Goal: Task Accomplishment & Management: Manage account settings

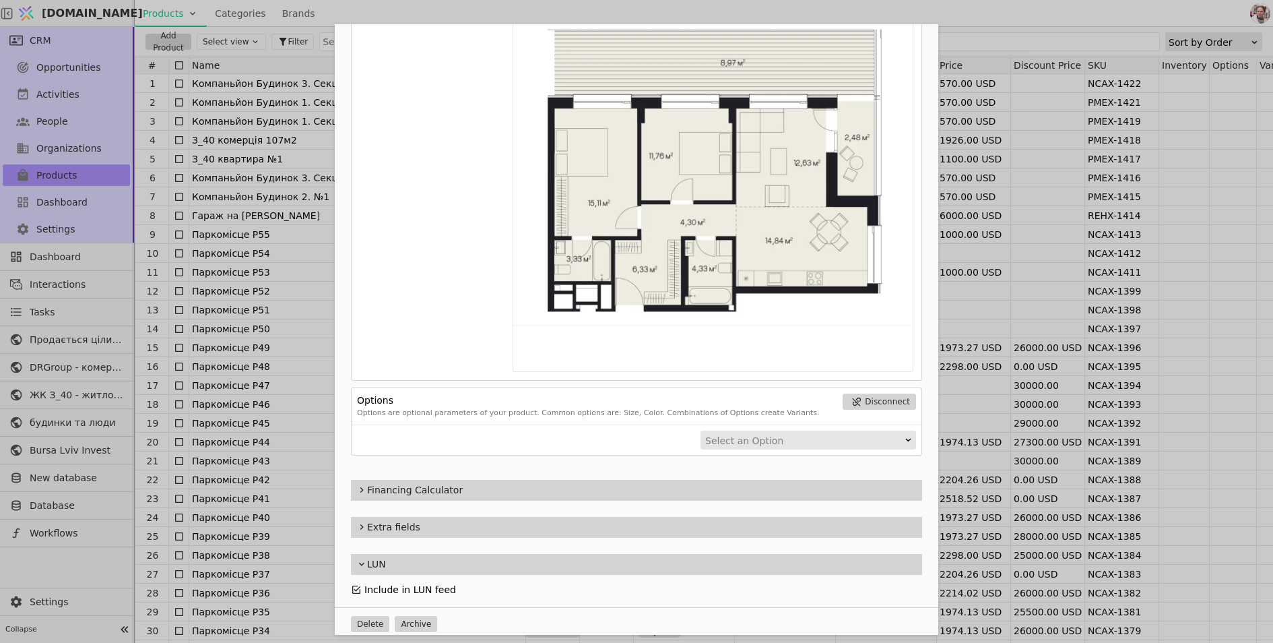
scroll to position [1123, 0]
click at [524, 519] on span "Extra fields" at bounding box center [642, 526] width 550 height 14
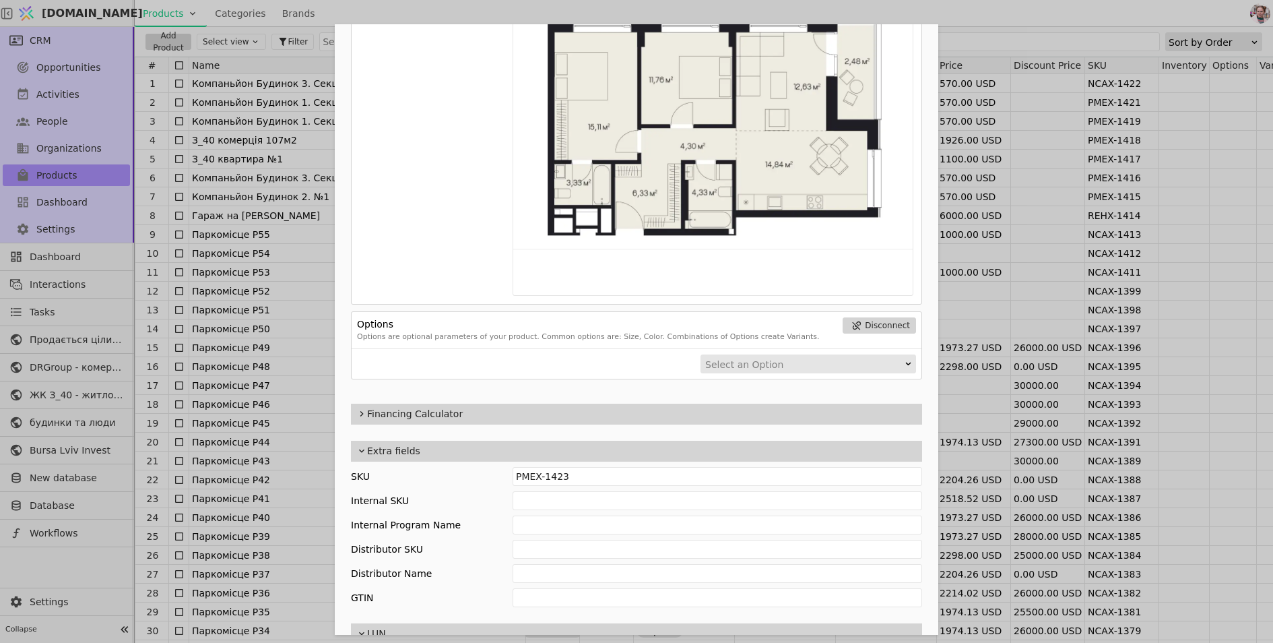
scroll to position [1268, 0]
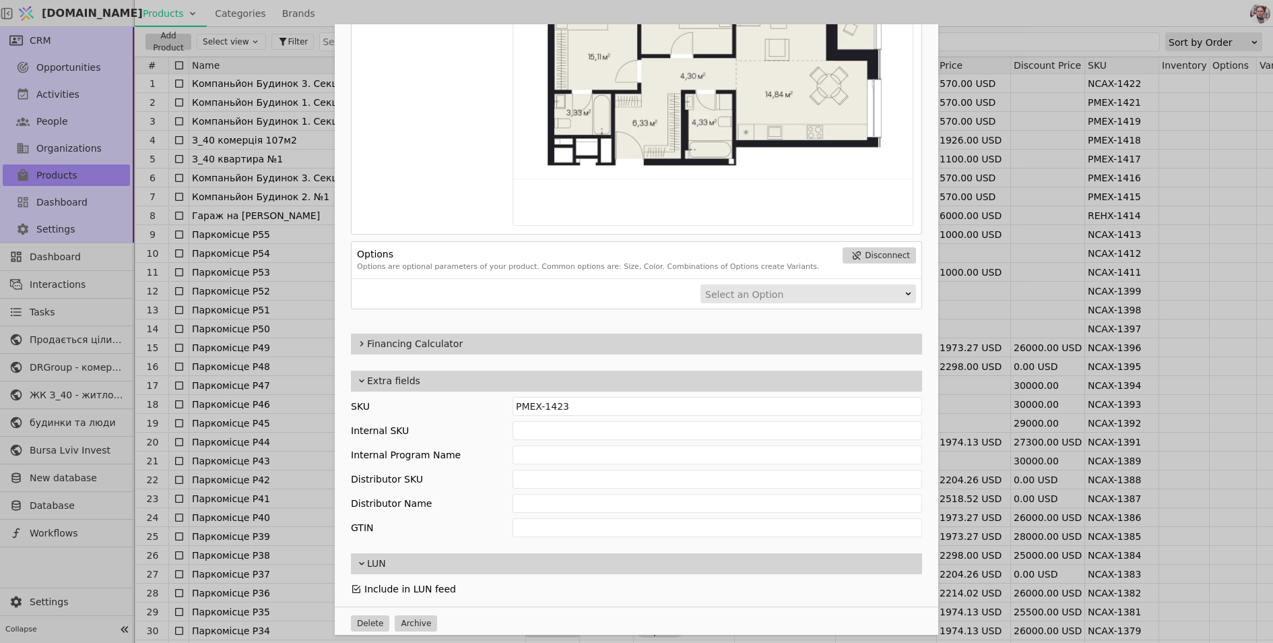
click at [458, 344] on span "Financing Calculator" at bounding box center [642, 344] width 550 height 14
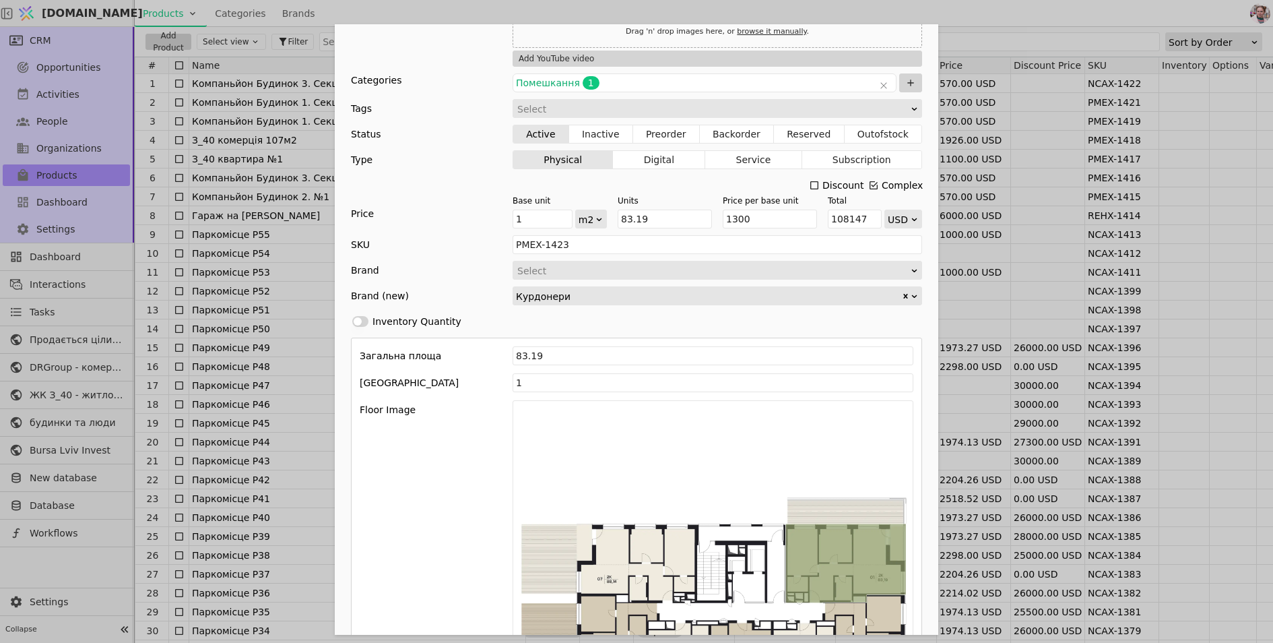
scroll to position [253, 0]
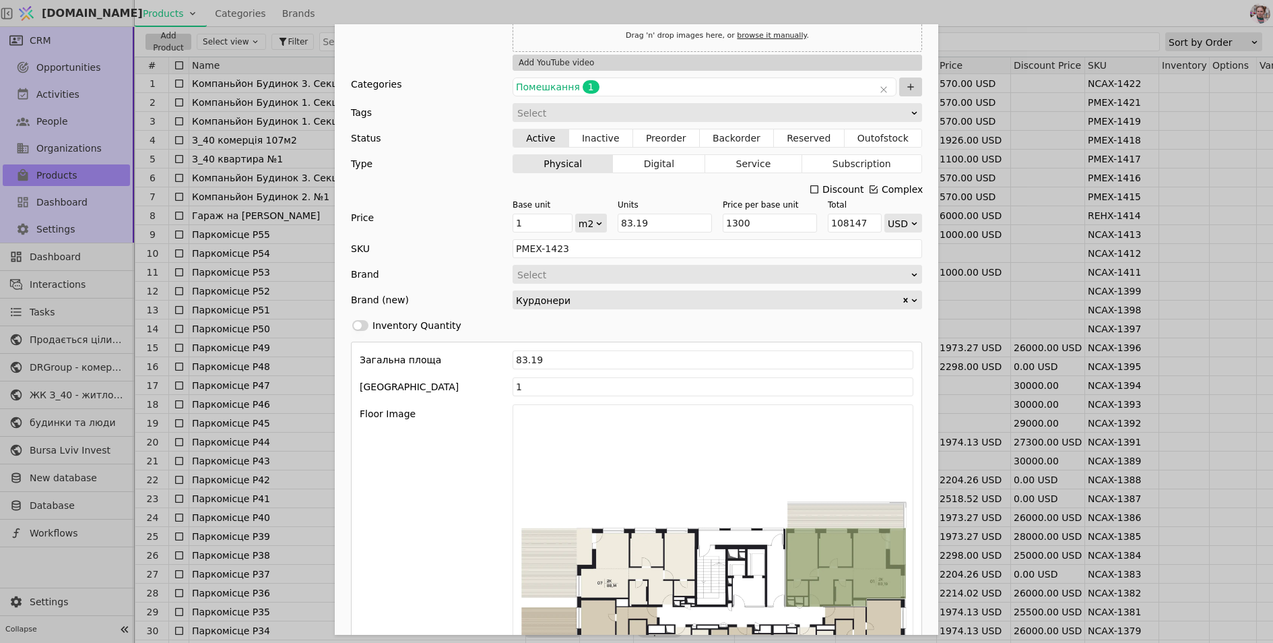
click at [266, 316] on div "Name Помешкання 01 Курдонери, будинок 1 Slug pomeshkannia-01-kurdonery-budynok-…" at bounding box center [636, 321] width 1273 height 643
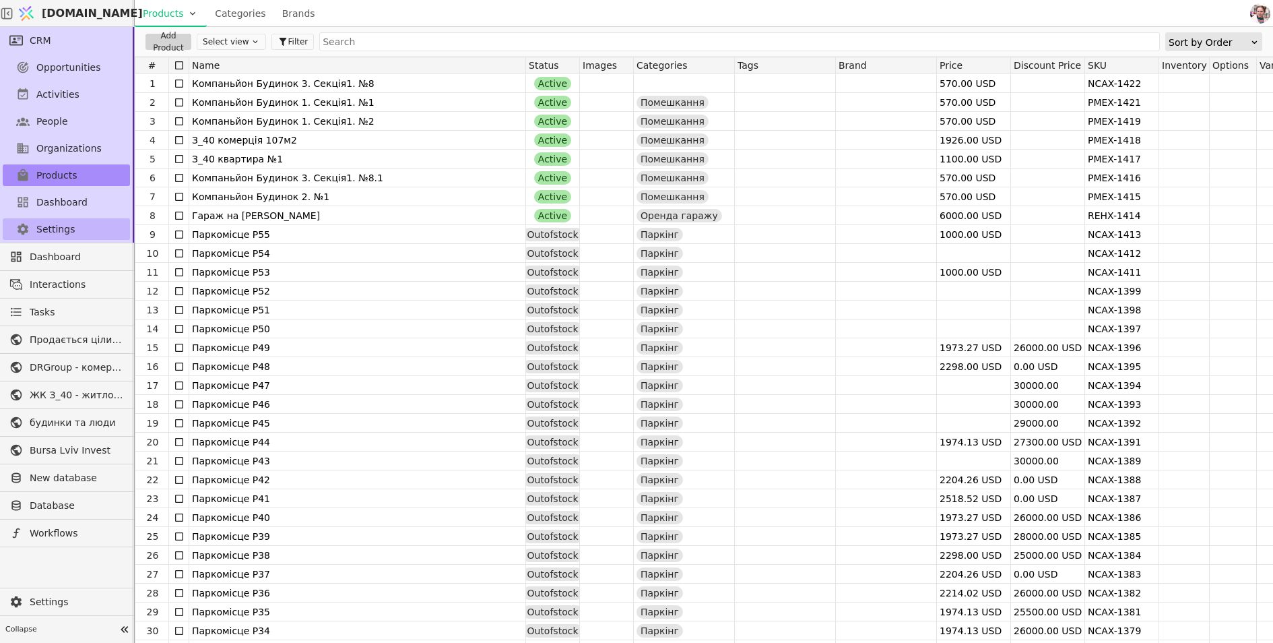
click at [77, 223] on link "Settings" at bounding box center [66, 229] width 127 height 22
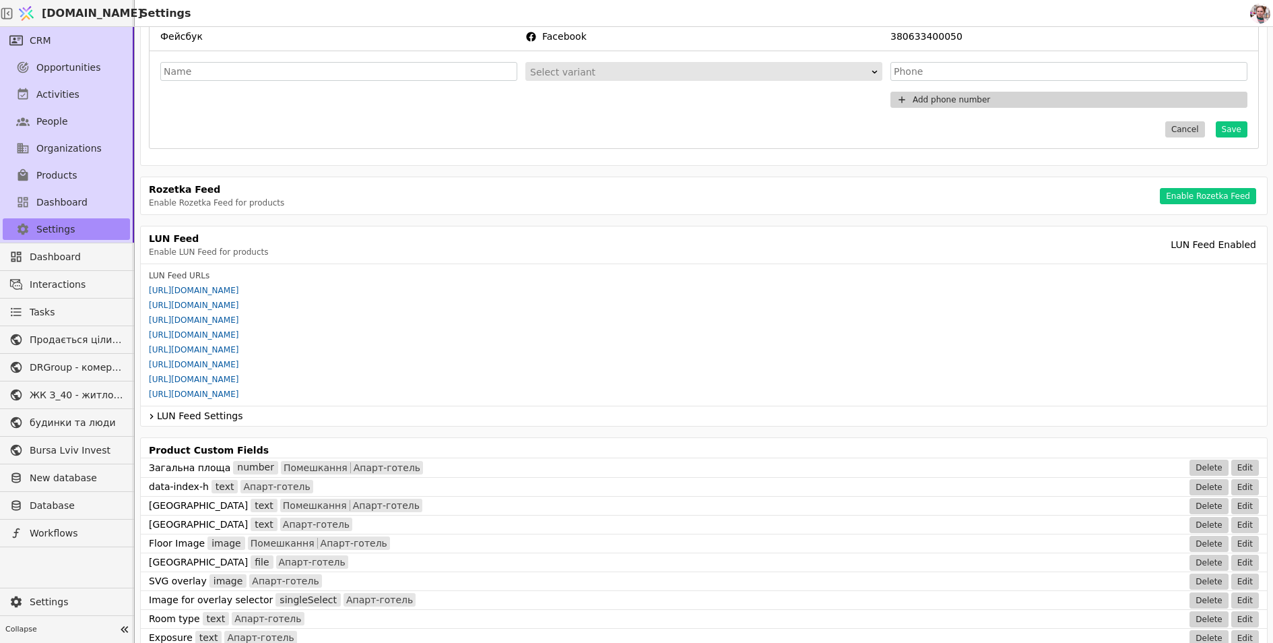
scroll to position [455, 0]
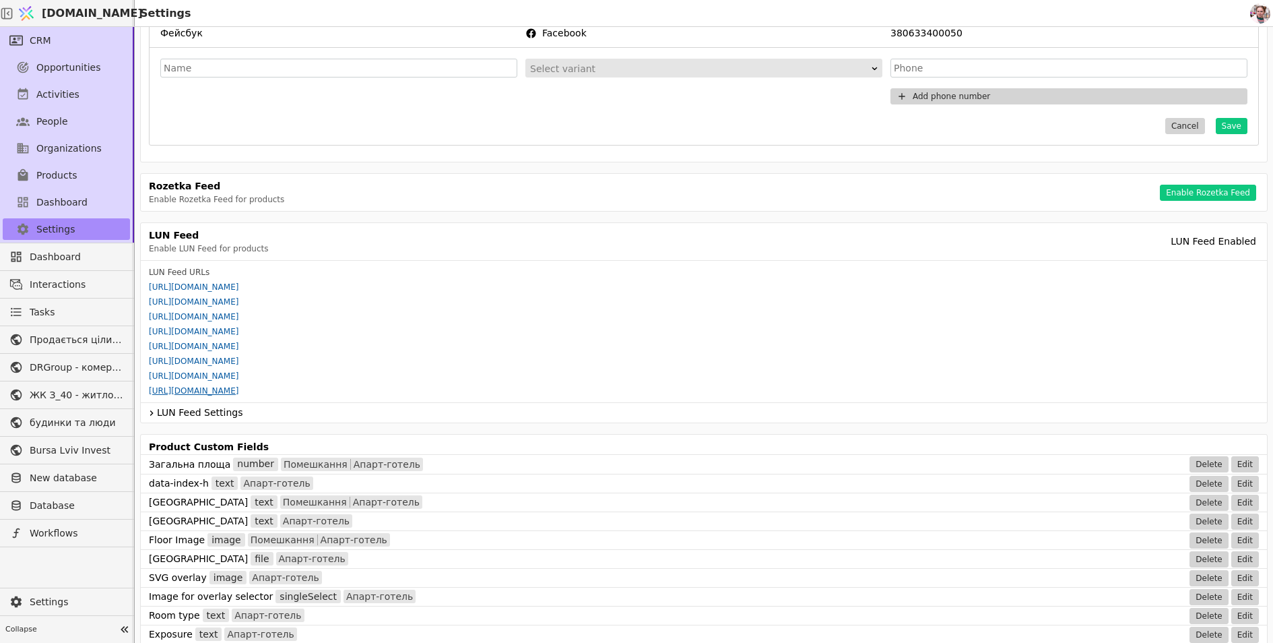
click at [228, 388] on link "[URL][DOMAIN_NAME]" at bounding box center [194, 390] width 90 height 9
click at [154, 410] on icon at bounding box center [151, 413] width 11 height 16
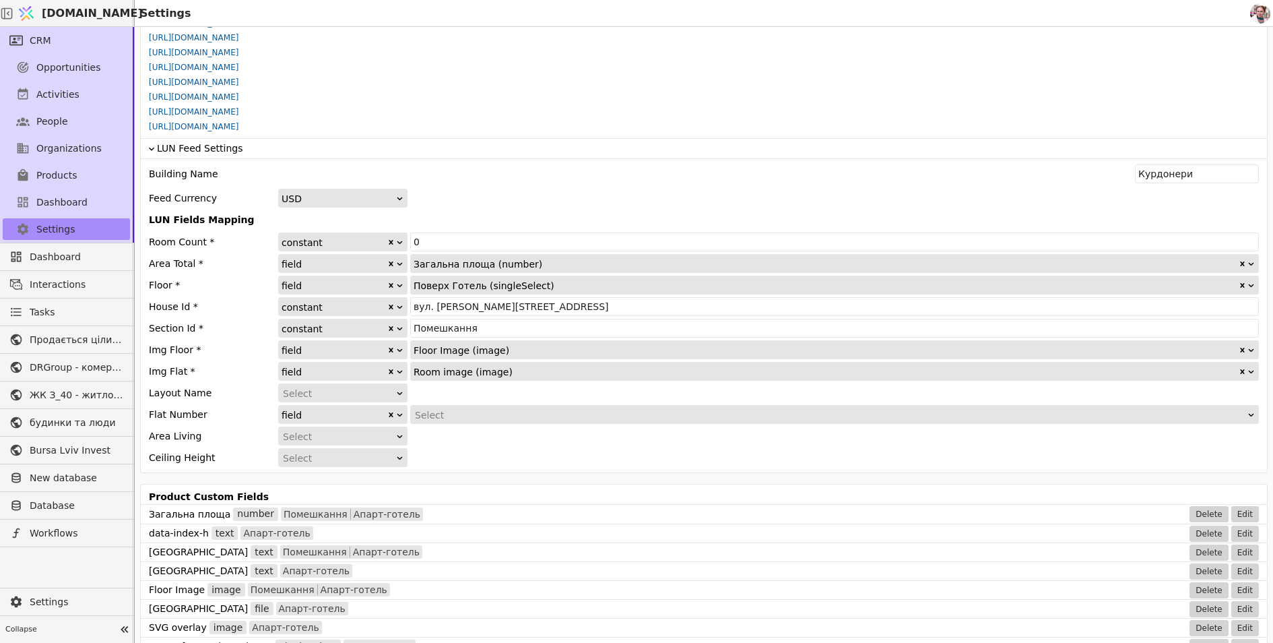
scroll to position [732, 0]
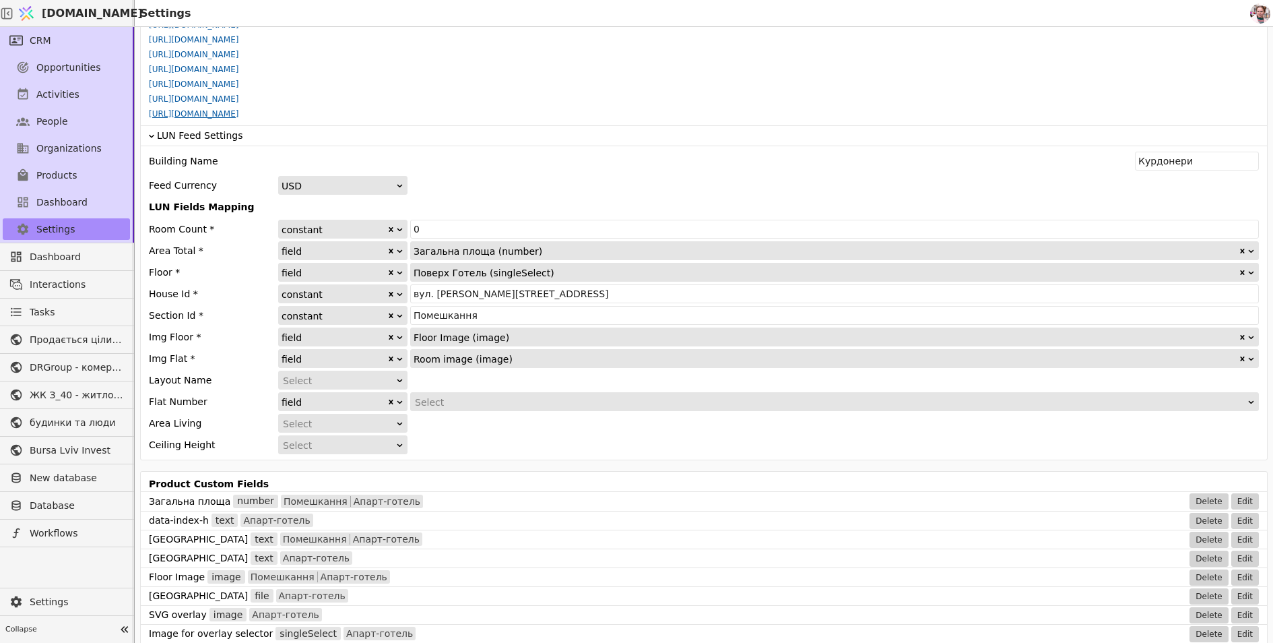
click at [166, 113] on link "[URL][DOMAIN_NAME]" at bounding box center [194, 113] width 90 height 9
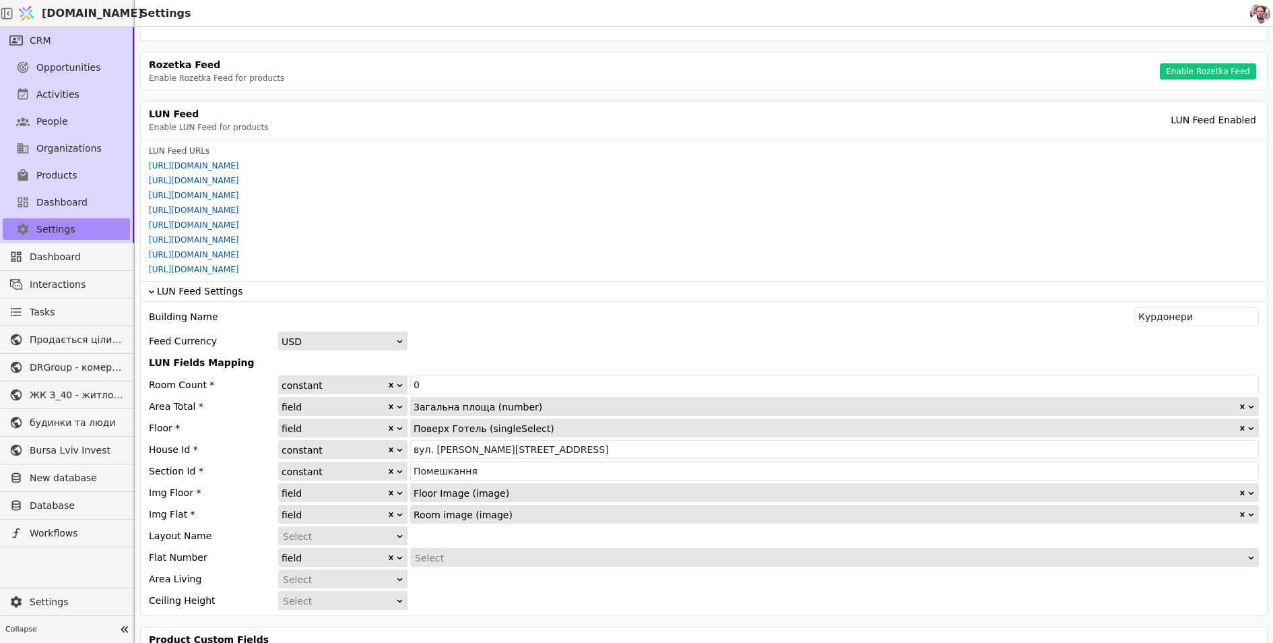
scroll to position [575, 0]
click at [239, 267] on link "[URL][DOMAIN_NAME]" at bounding box center [194, 271] width 90 height 9
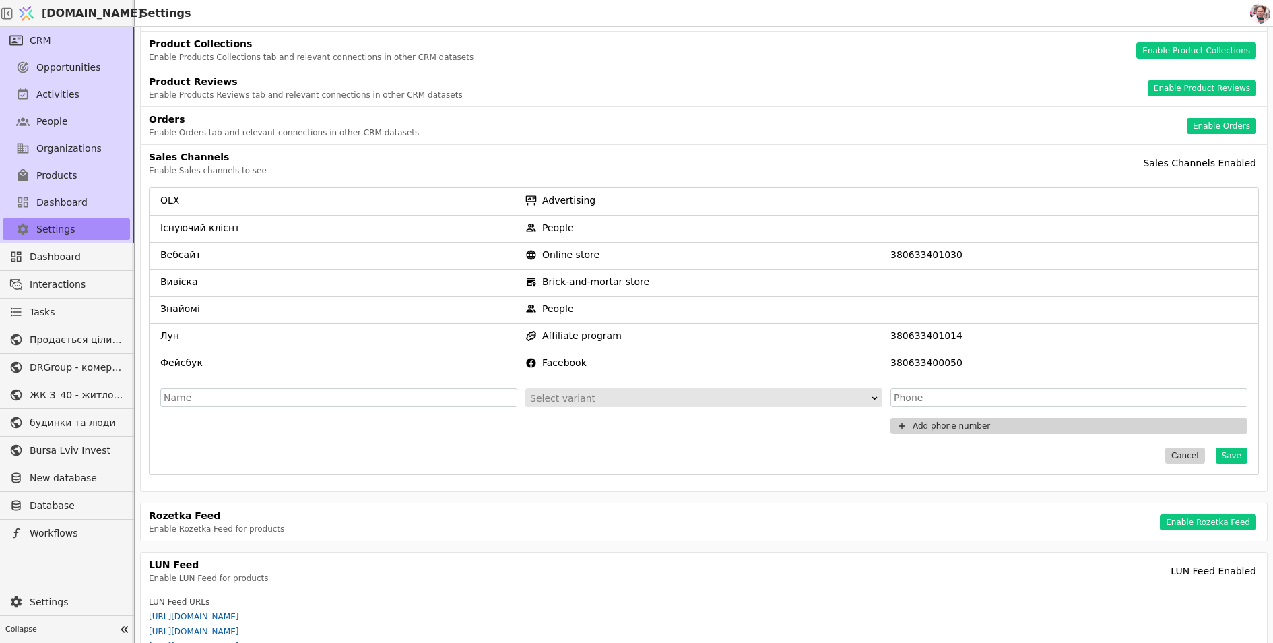
scroll to position [0, 0]
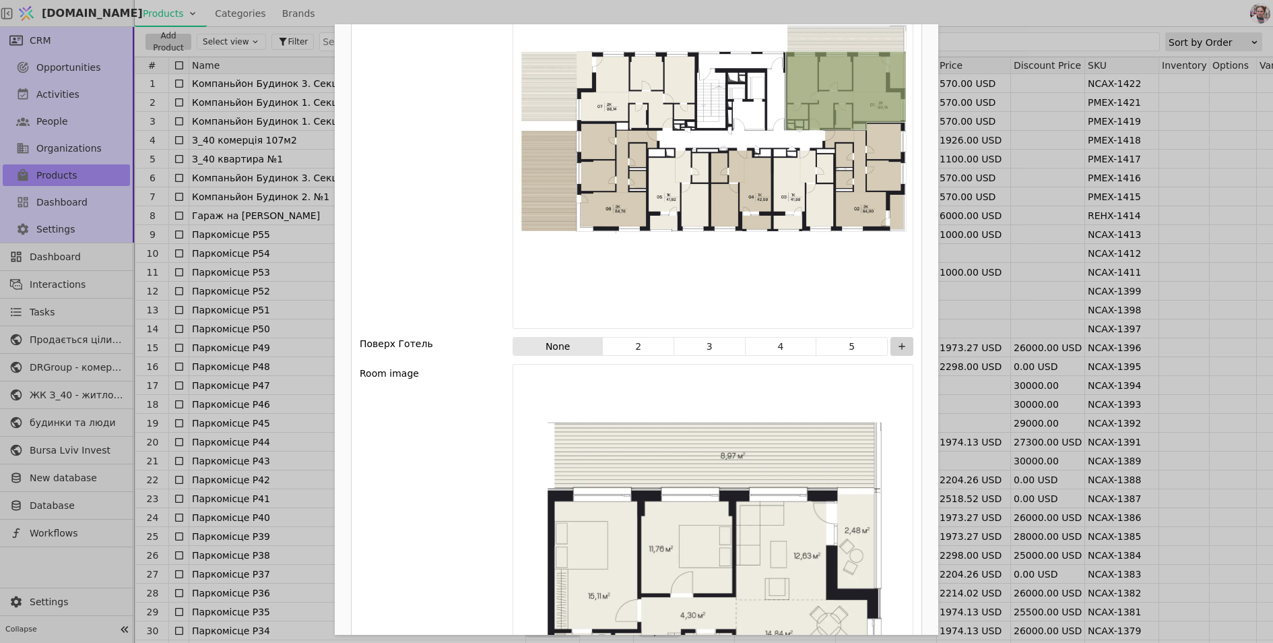
scroll to position [739, 0]
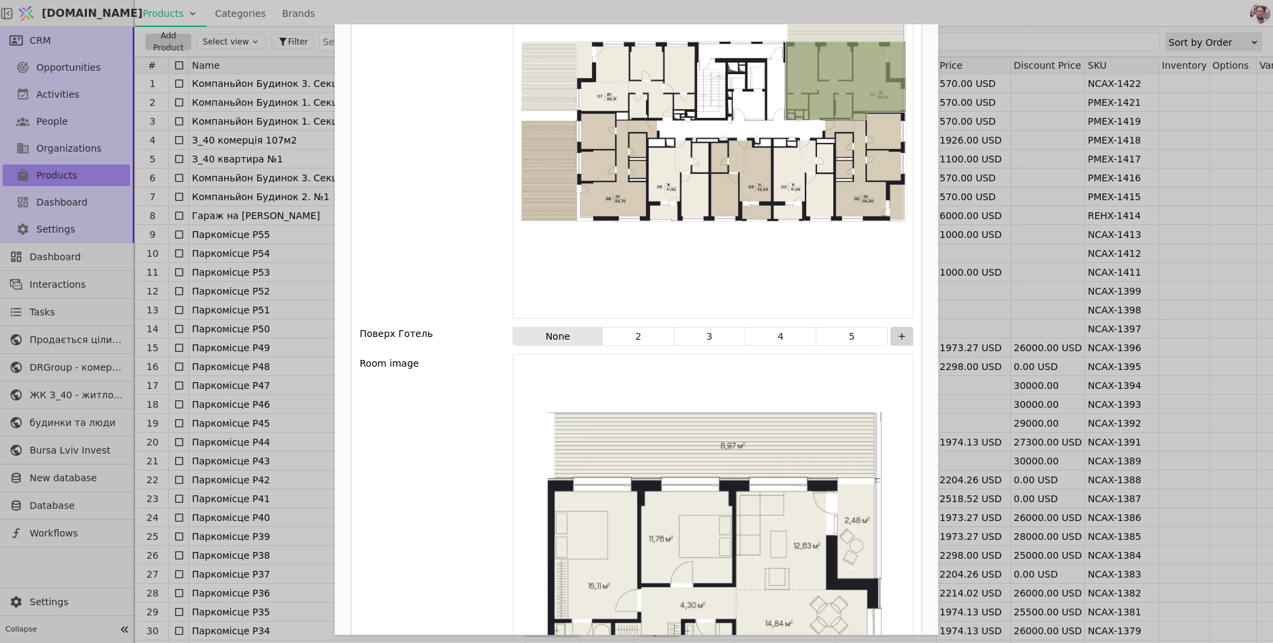
click at [1034, 248] on div "Name Помешкання 01 Курдонери, будинок 1 Slug pomeshkannia-01-kurdonery-budynok-…" at bounding box center [636, 321] width 1273 height 643
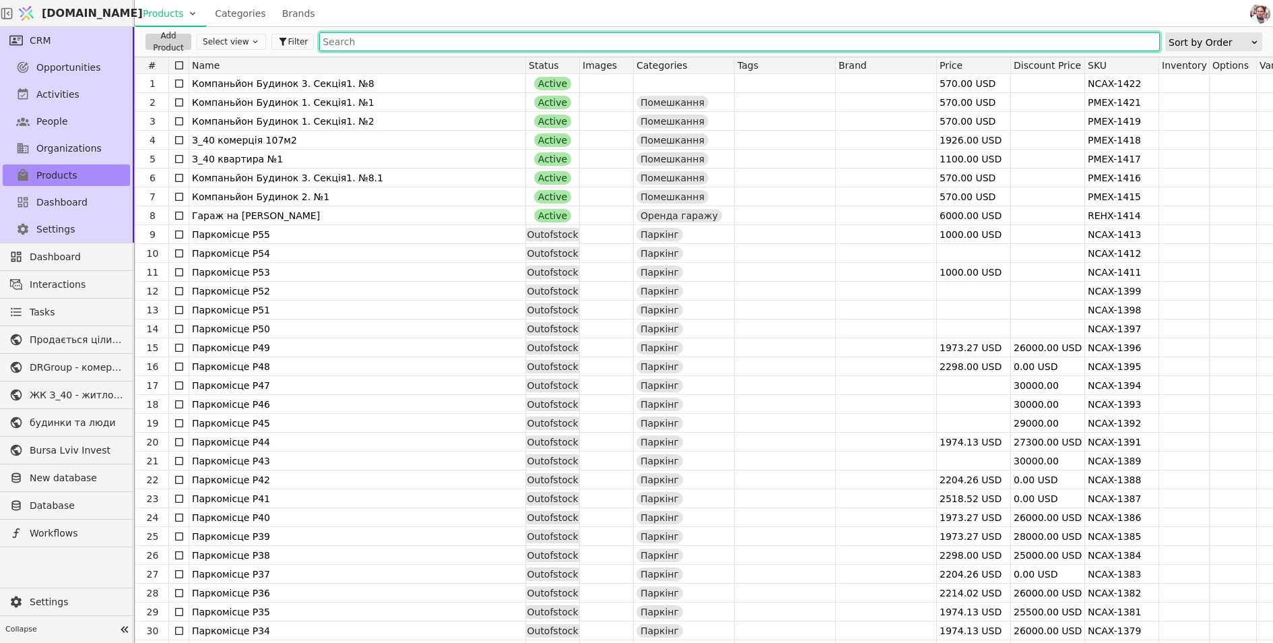
click at [378, 38] on input "text" at bounding box center [739, 41] width 841 height 19
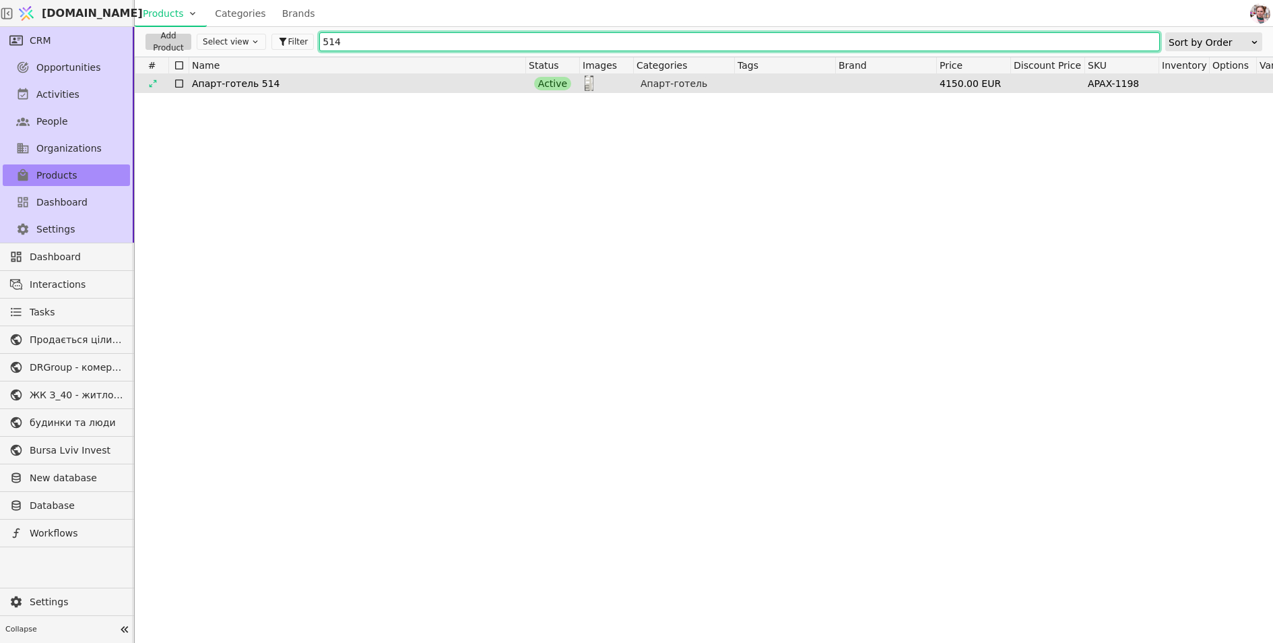
type input "514"
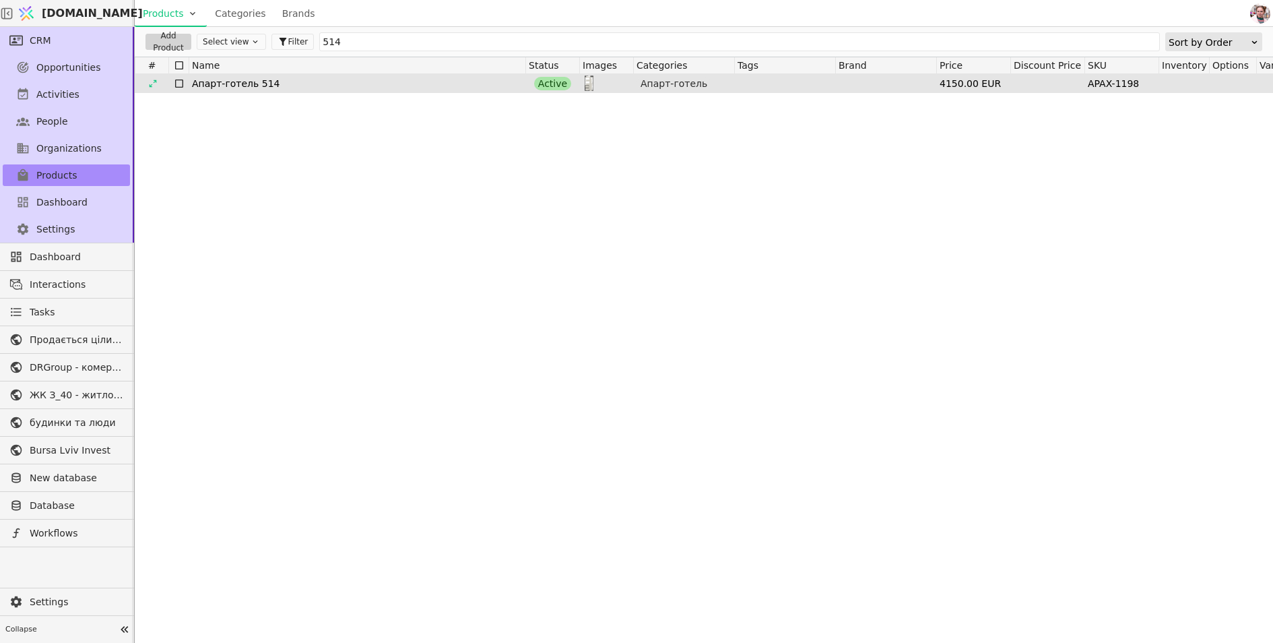
click at [344, 77] on div "Апарт-готель 514" at bounding box center [357, 83] width 331 height 19
click at [156, 85] on icon at bounding box center [152, 83] width 9 height 9
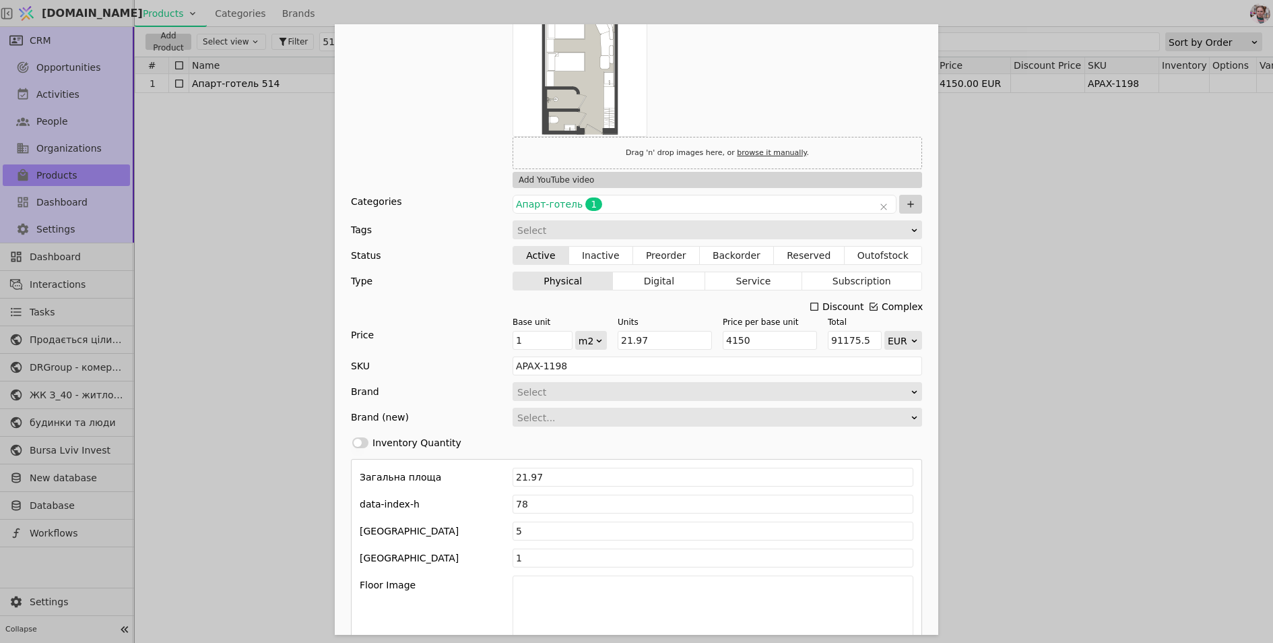
scroll to position [138, 0]
click at [261, 307] on div "Name Апарт-готель 514 Slug apart-hotel-514 Description 514 Images Drag 'n' drop…" at bounding box center [636, 321] width 1273 height 643
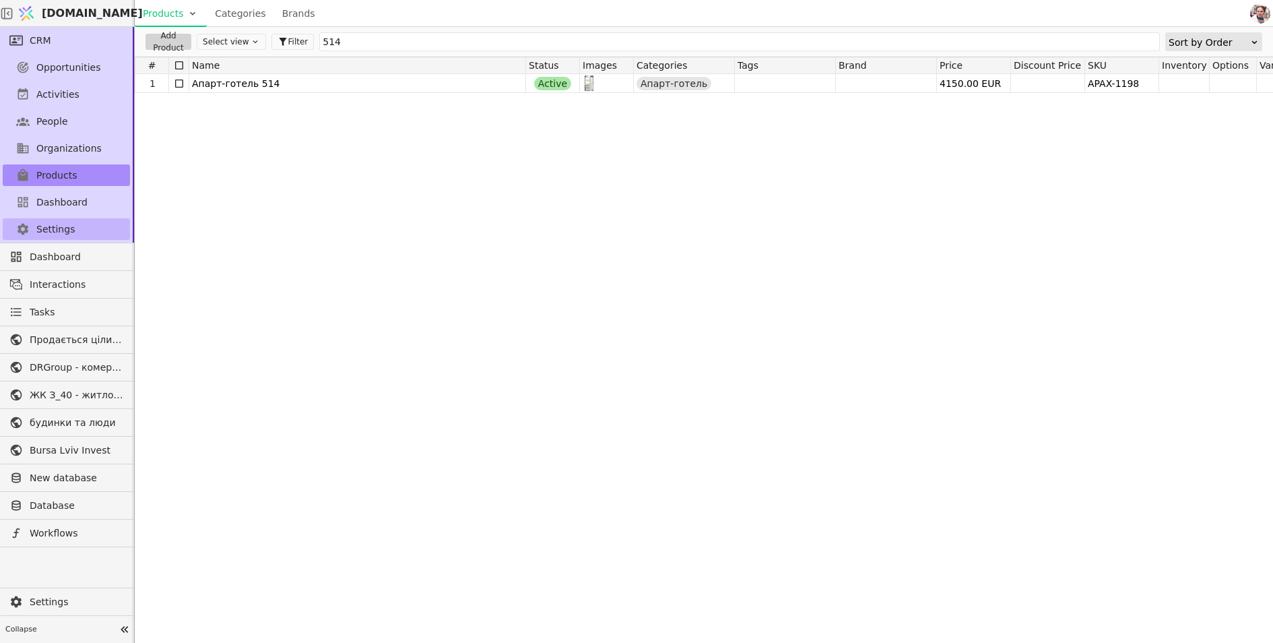
click at [65, 230] on span "Settings" at bounding box center [55, 229] width 38 height 14
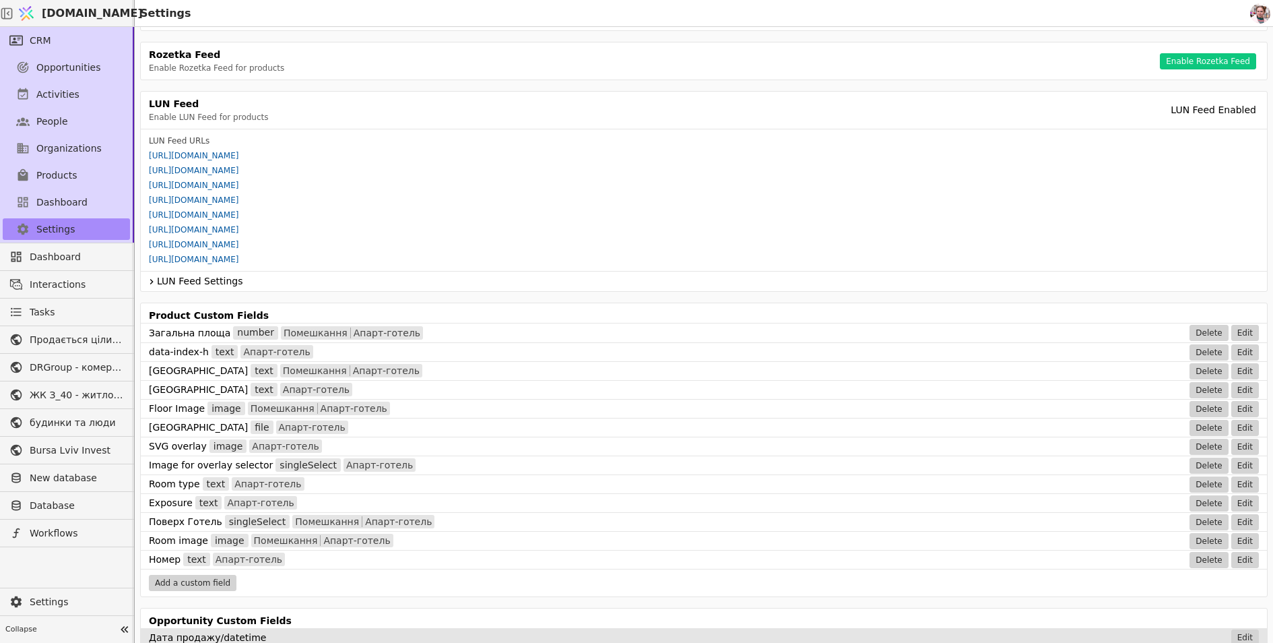
scroll to position [607, 0]
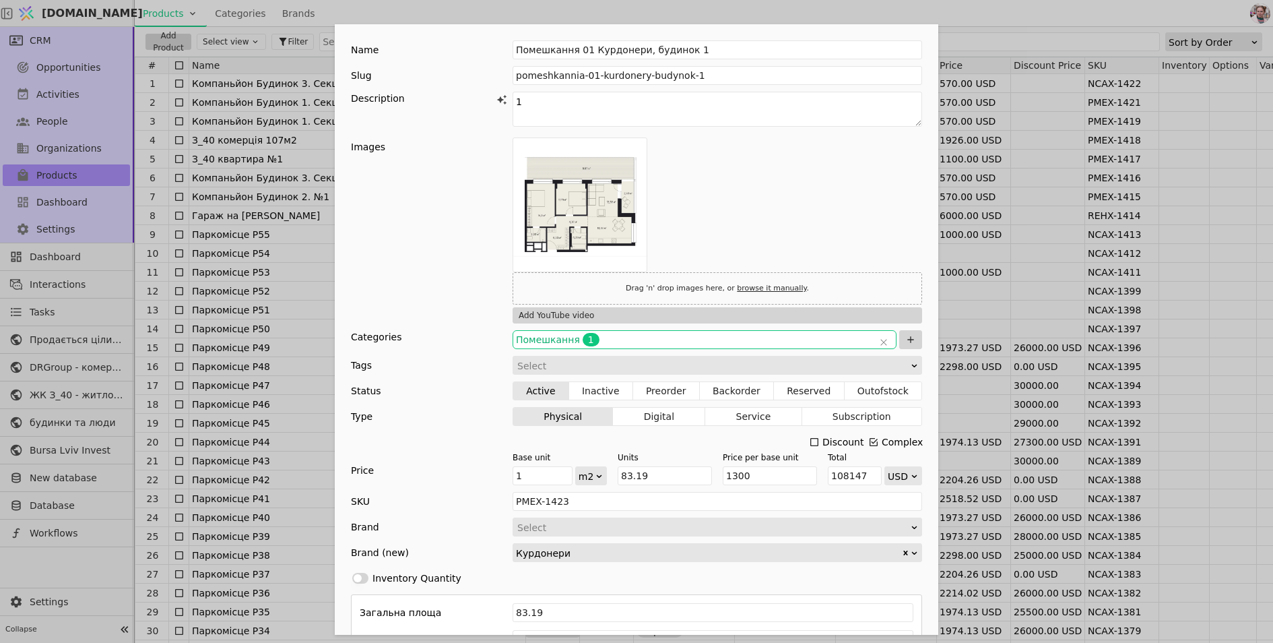
click at [739, 336] on span "Помешкання 1" at bounding box center [695, 339] width 358 height 13
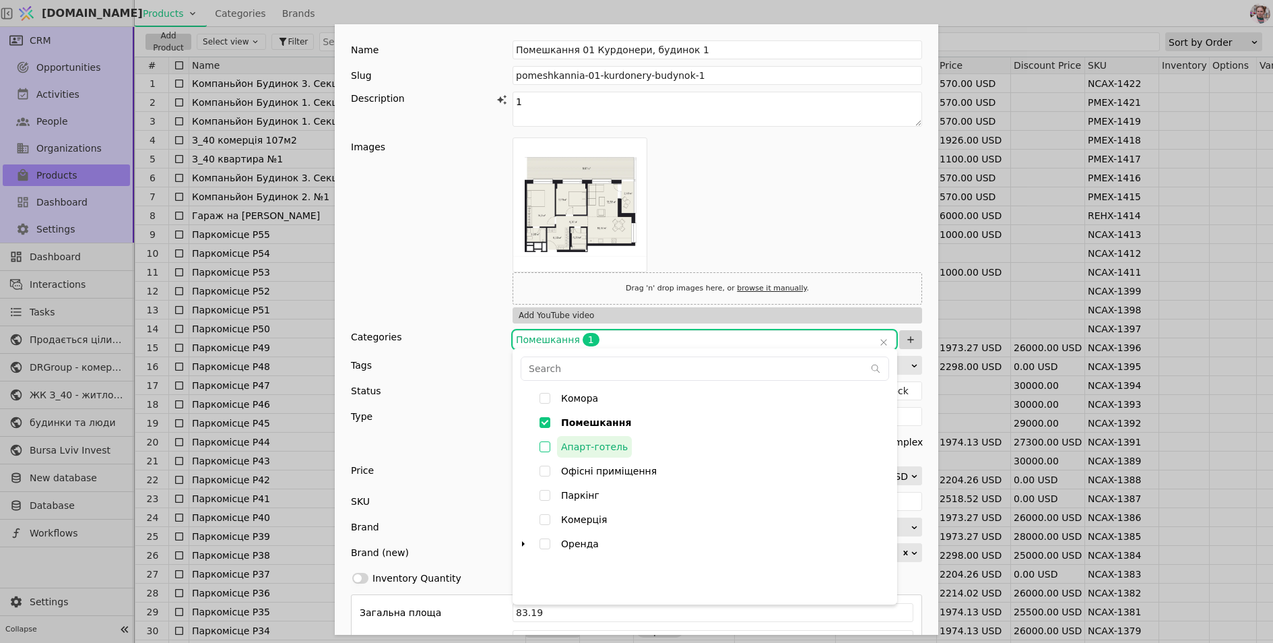
click at [547, 444] on input "Апарт-готель" at bounding box center [545, 447] width 24 height 24
checkbox input "false"
type input "000842Q1F3R900y5,000842Q1F45uwXaI"
checkbox input "true"
click at [549, 422] on input "Помешкання" at bounding box center [545, 422] width 24 height 24
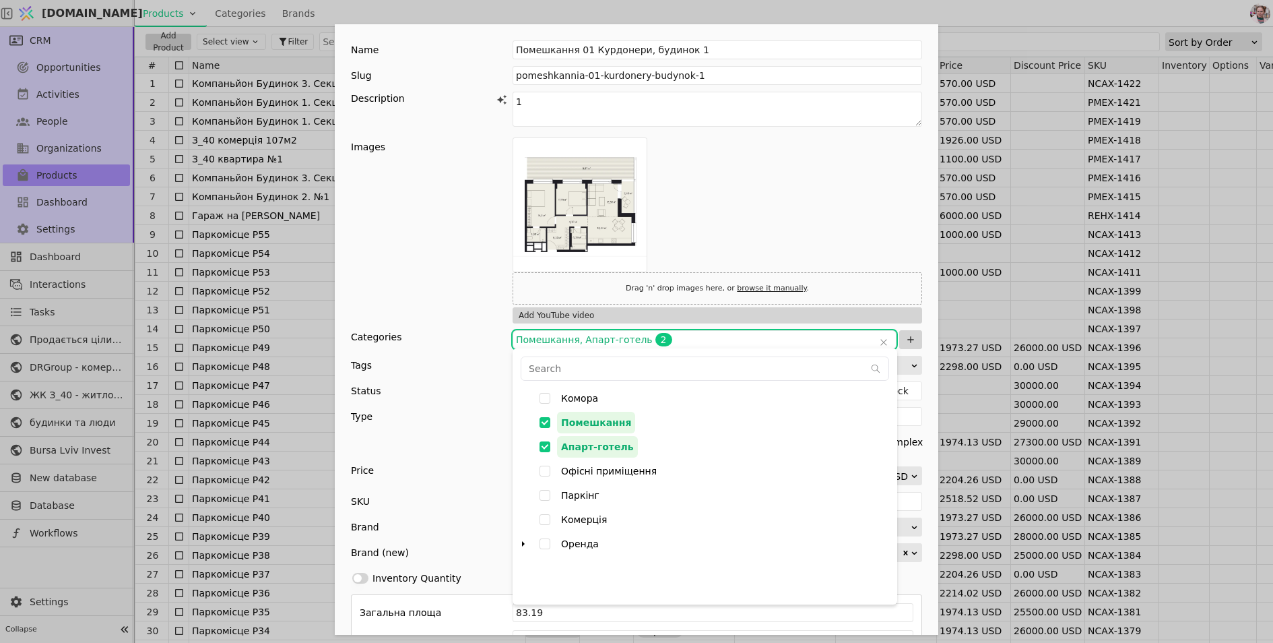
checkbox input "true"
type input "000842Q1F45uwXaI"
checkbox input "false"
click at [491, 371] on div "Tags Select" at bounding box center [636, 365] width 571 height 19
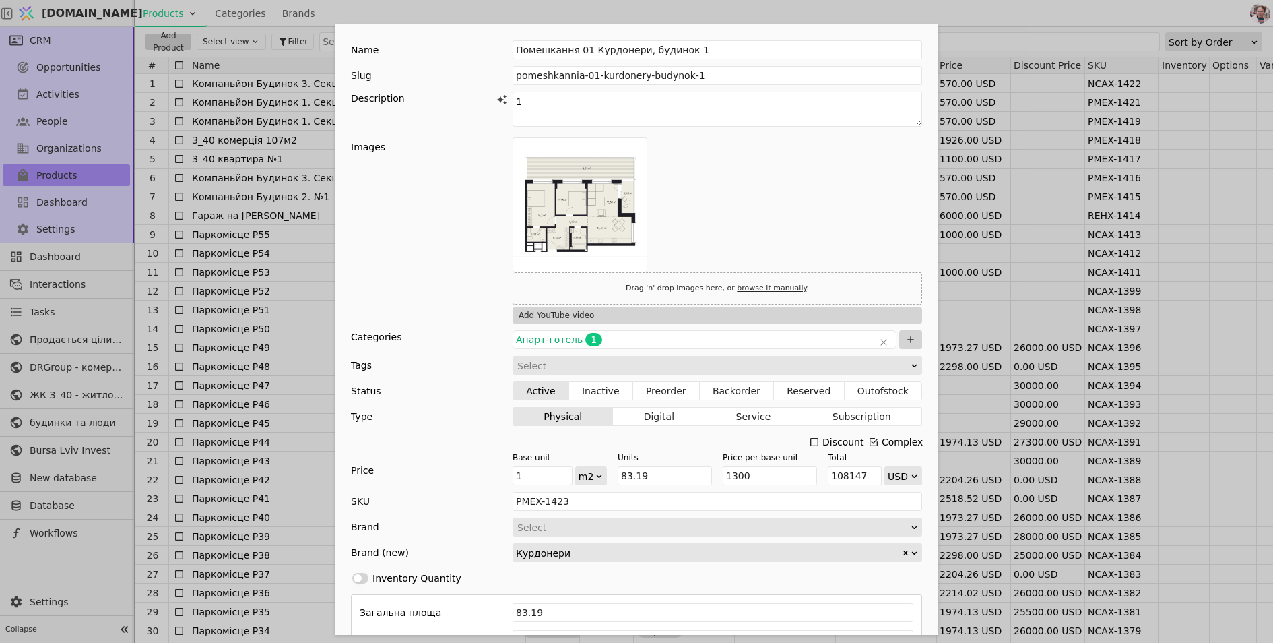
click at [590, 12] on div "Name Помешкання 01 Курдонери, будинок 1 Slug pomeshkannia-01-kurdonery-budynok-…" at bounding box center [636, 321] width 1273 height 643
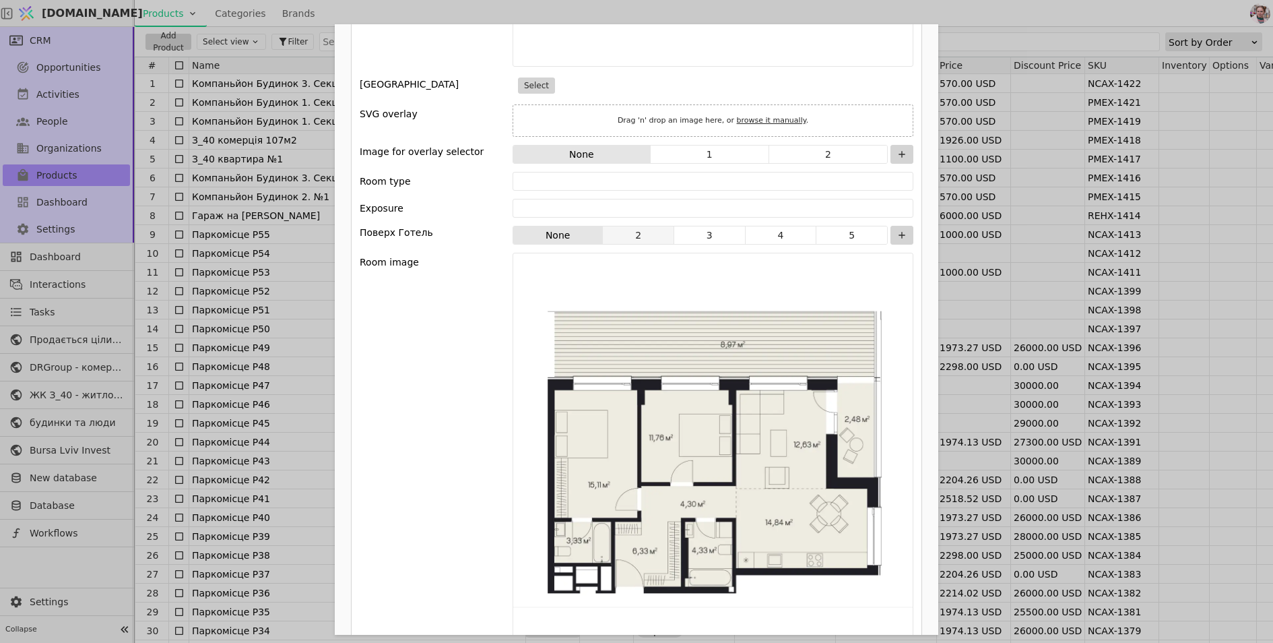
scroll to position [1041, 0]
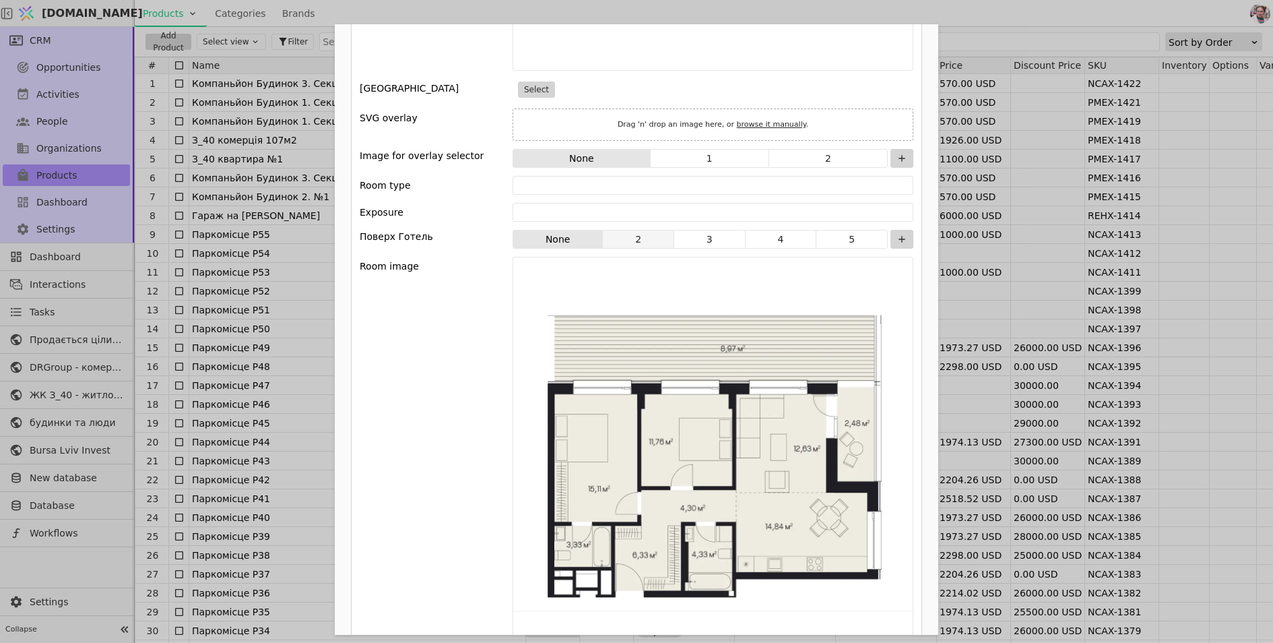
click at [630, 241] on button "2" at bounding box center [638, 239] width 71 height 19
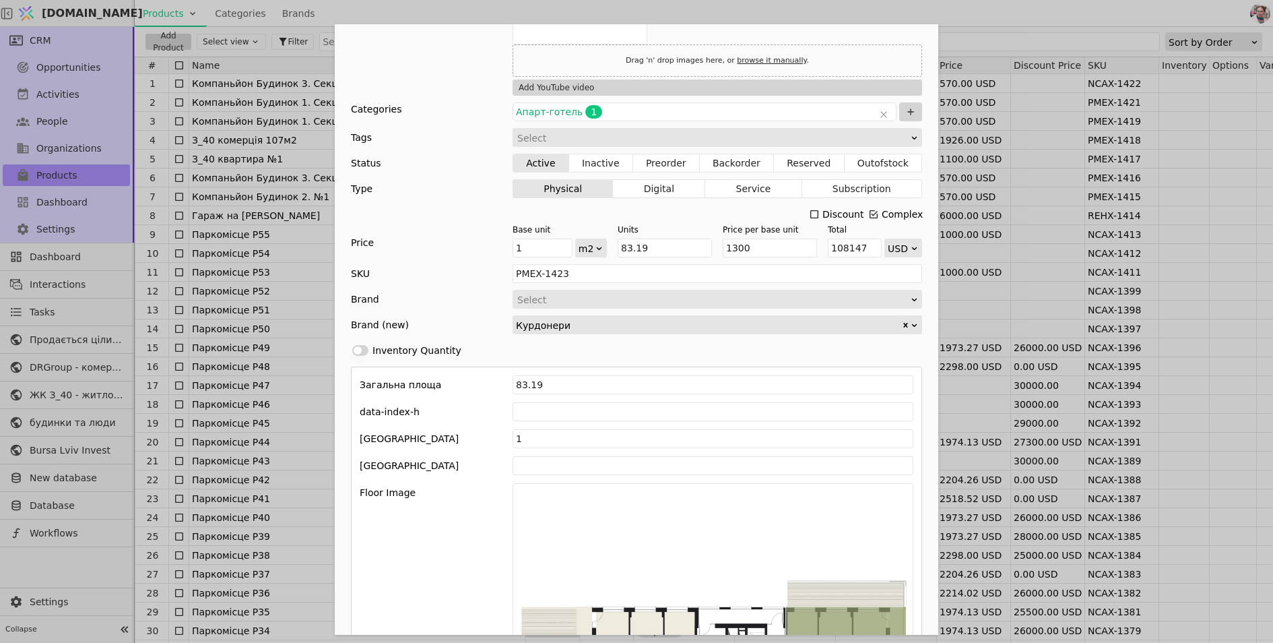
scroll to position [234, 0]
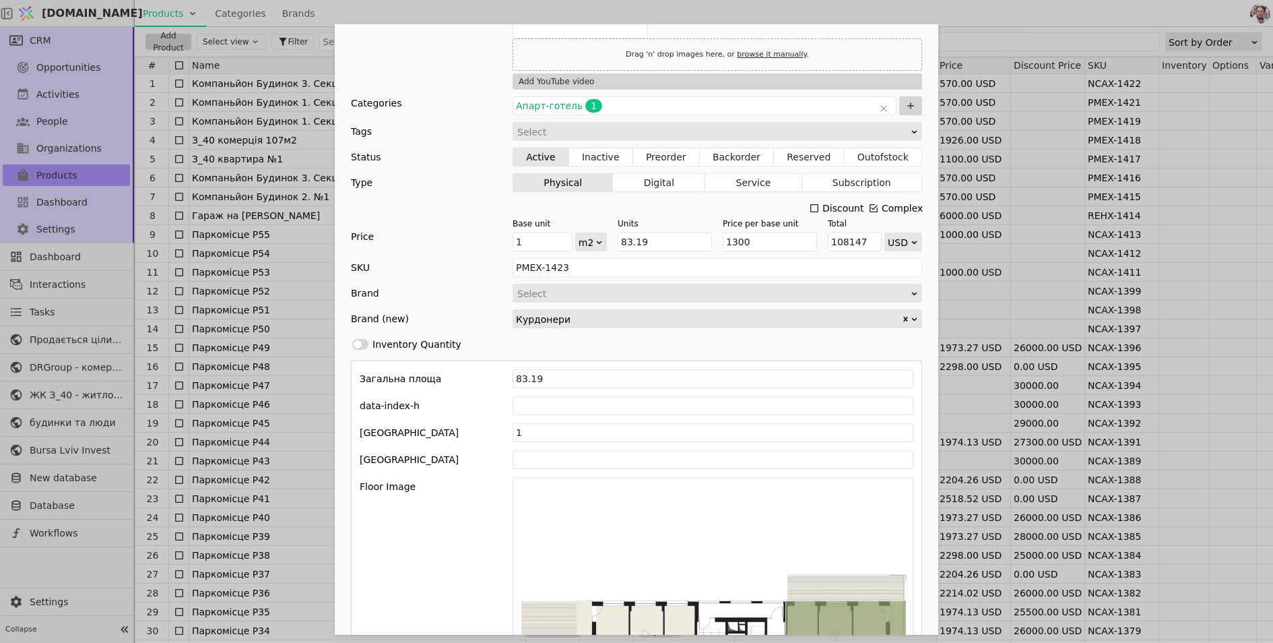
click at [962, 13] on div "Name Помешкання 01 Курдонери, будинок 1 Slug pomeshkannia-01-kurdonery-budynok-…" at bounding box center [636, 321] width 1273 height 643
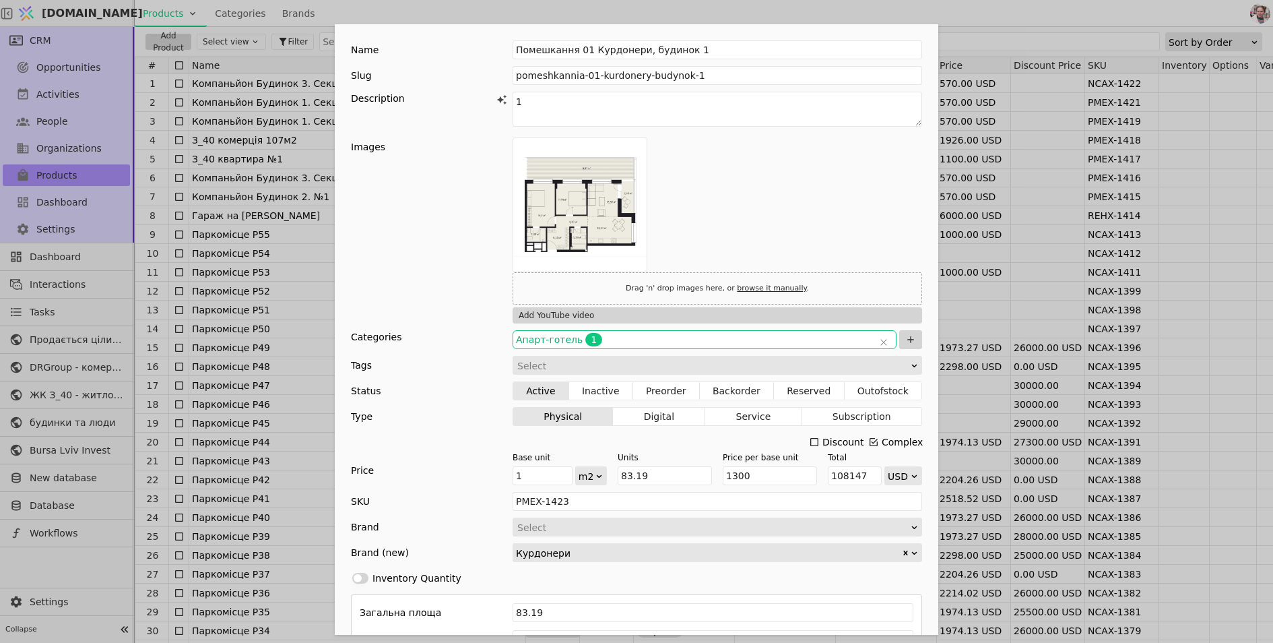
click at [614, 344] on span "Апарт-готель 1" at bounding box center [695, 339] width 358 height 13
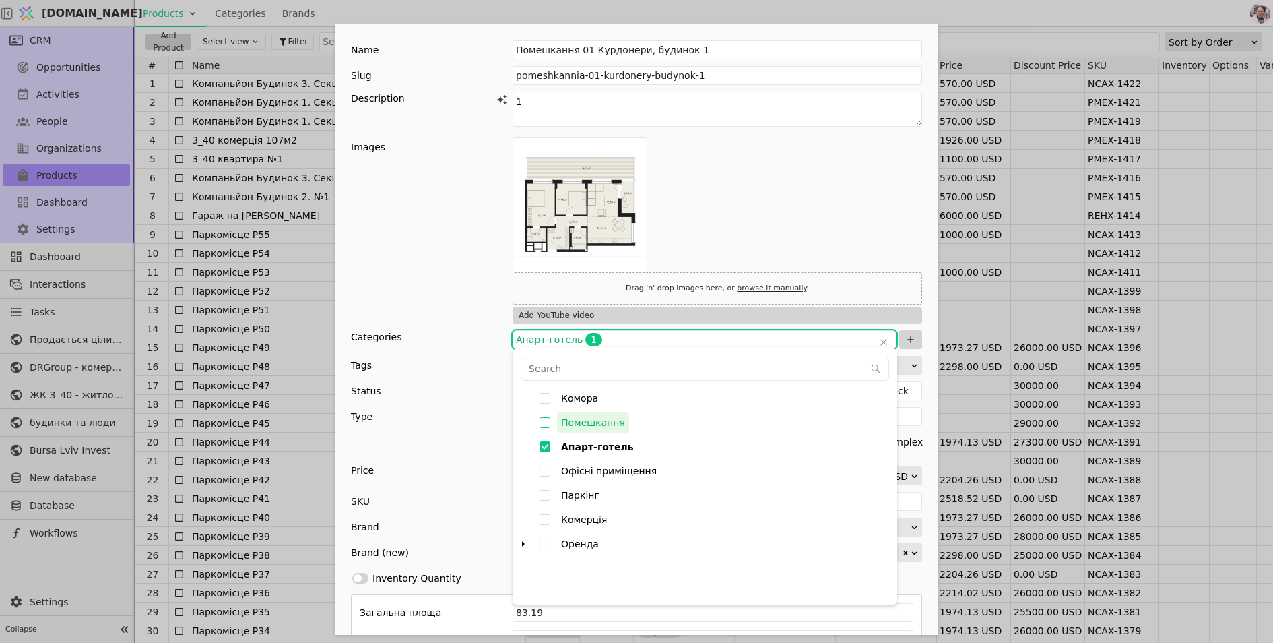
click at [592, 418] on span "Помешкання" at bounding box center [593, 423] width 72 height 22
click at [557, 418] on input "Помешкання" at bounding box center [545, 422] width 24 height 24
checkbox input "false"
type input "000842Q1F3R900y5,000842Q1F45uwXaI"
checkbox input "true"
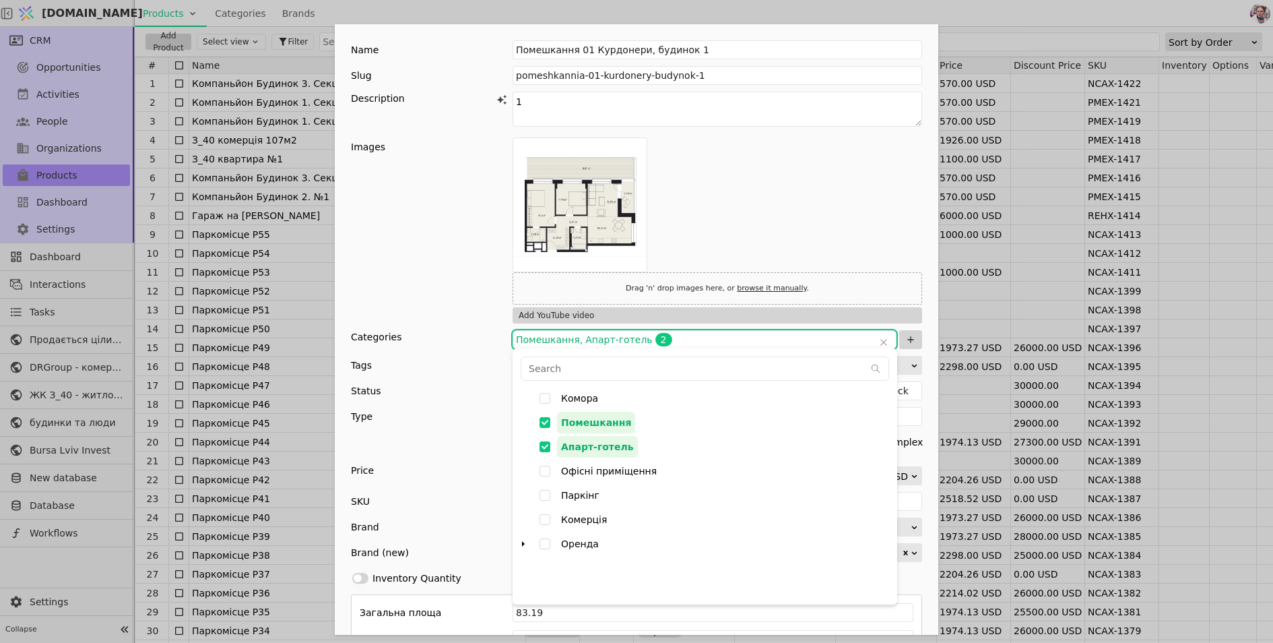
click at [545, 448] on input "Апарт-готель" at bounding box center [545, 447] width 24 height 24
checkbox input "true"
type input "000842Q1F3R900y5"
checkbox input "false"
click at [469, 444] on div "Discount Complex" at bounding box center [636, 442] width 571 height 19
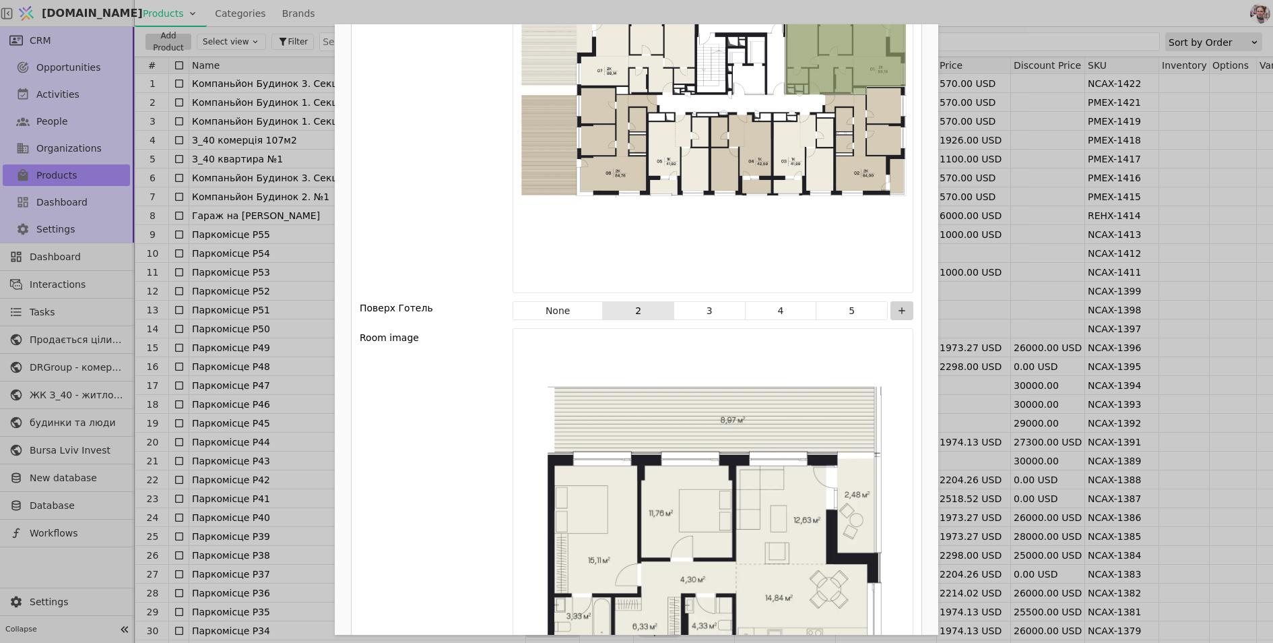
scroll to position [823, 0]
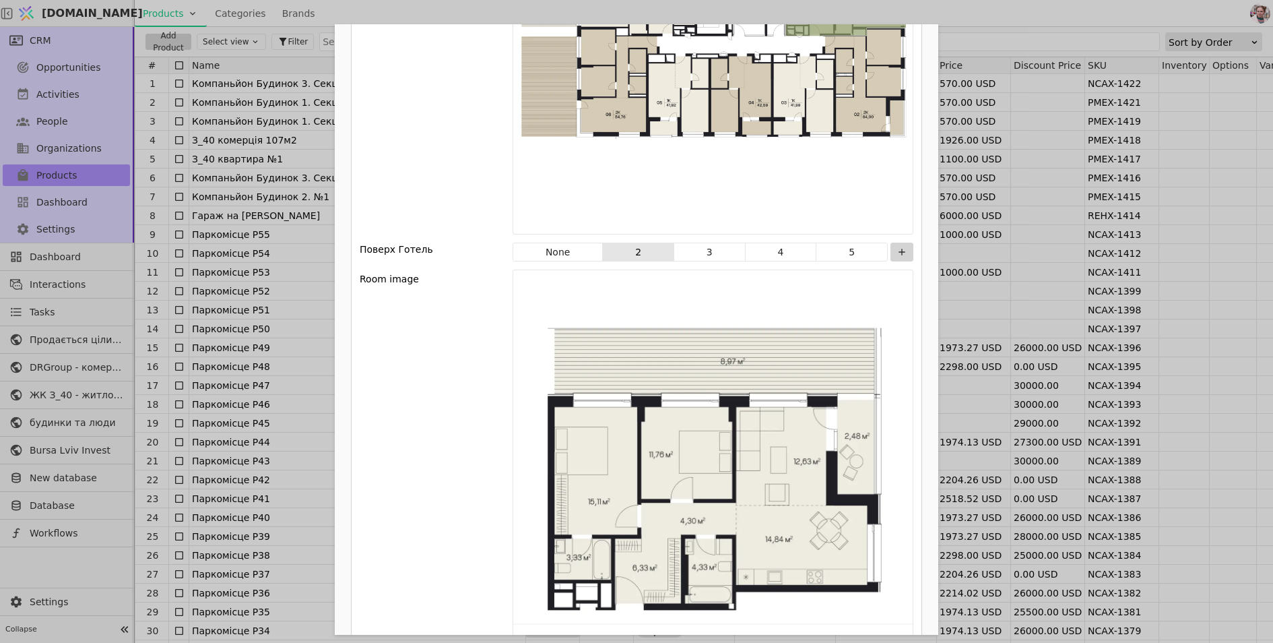
click at [299, 280] on div "Name Помешкання 01 Курдонери, будинок 1 Slug pomeshkannia-01-kurdonery-budynok-…" at bounding box center [636, 321] width 1273 height 643
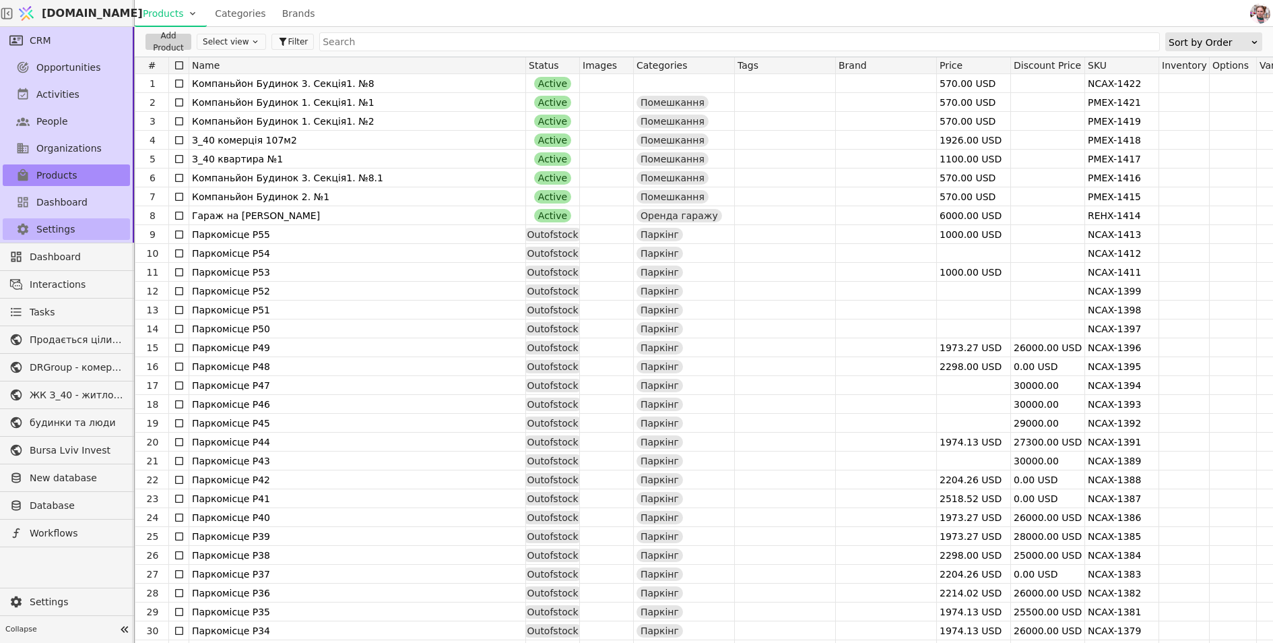
click at [59, 230] on span "Settings" at bounding box center [55, 229] width 38 height 14
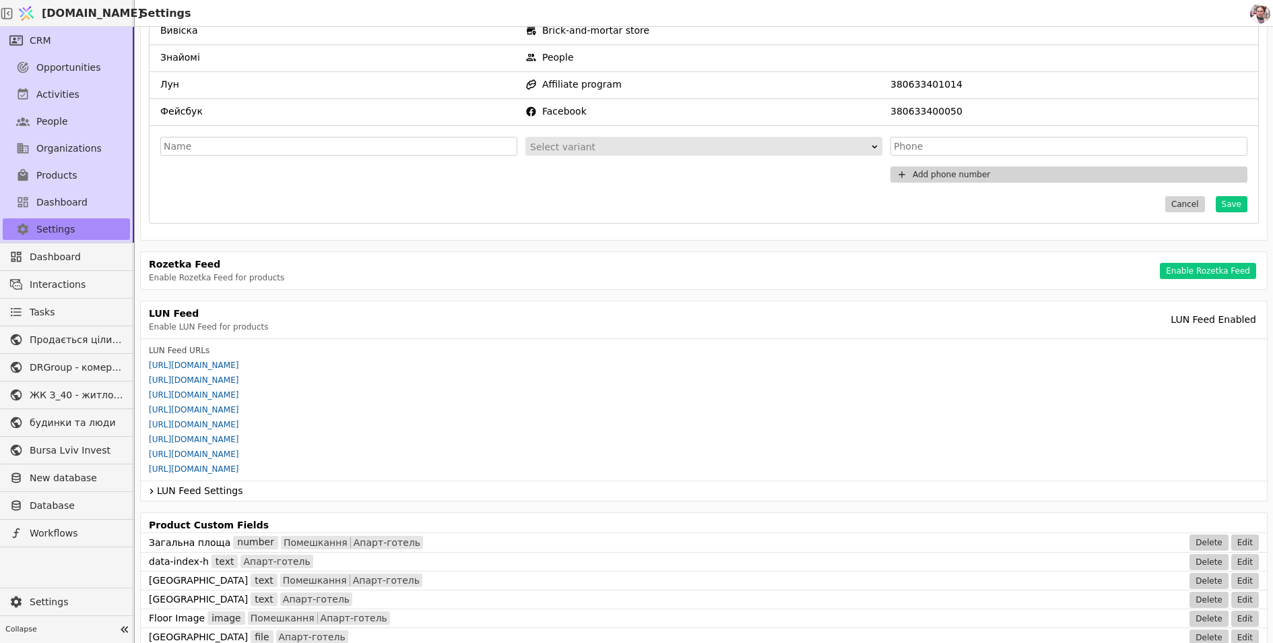
scroll to position [383, 0]
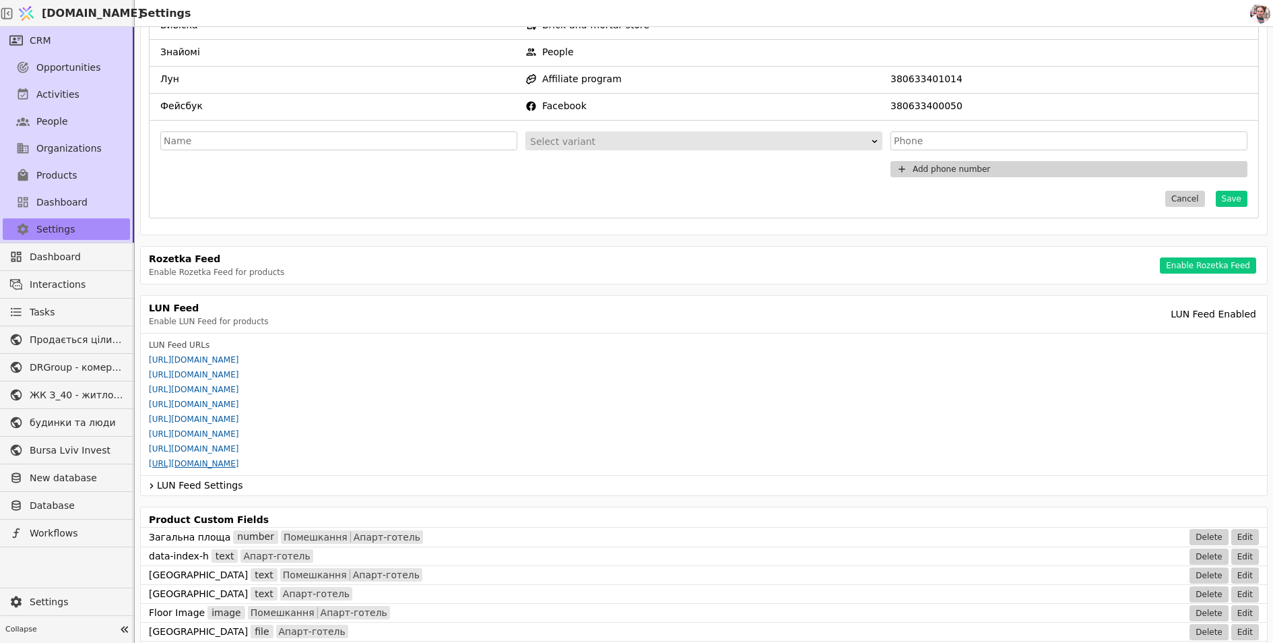
click at [239, 459] on link "[URL][DOMAIN_NAME]" at bounding box center [194, 463] width 90 height 9
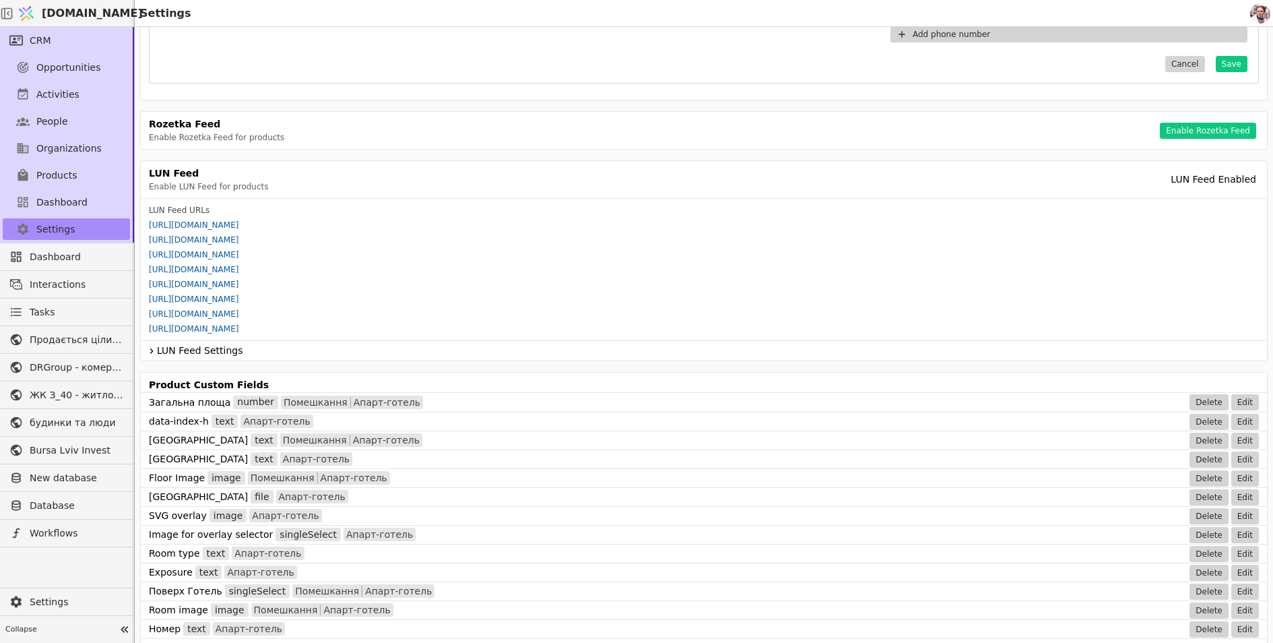
scroll to position [522, 0]
